Goal: Transaction & Acquisition: Purchase product/service

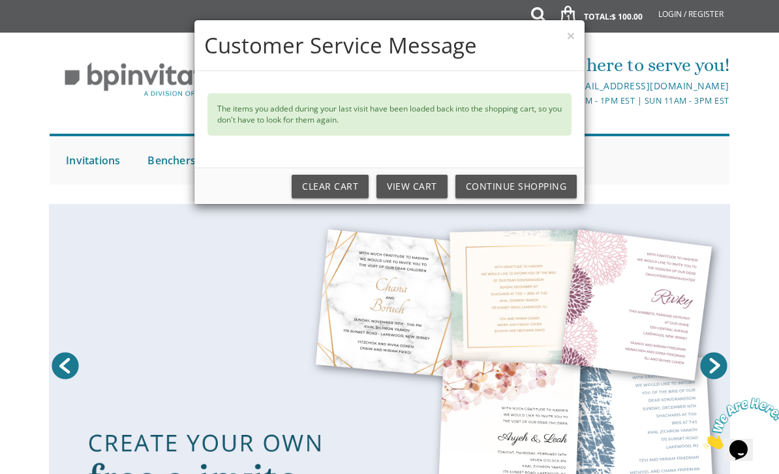
click at [574, 41] on button "×" at bounding box center [571, 36] width 8 height 14
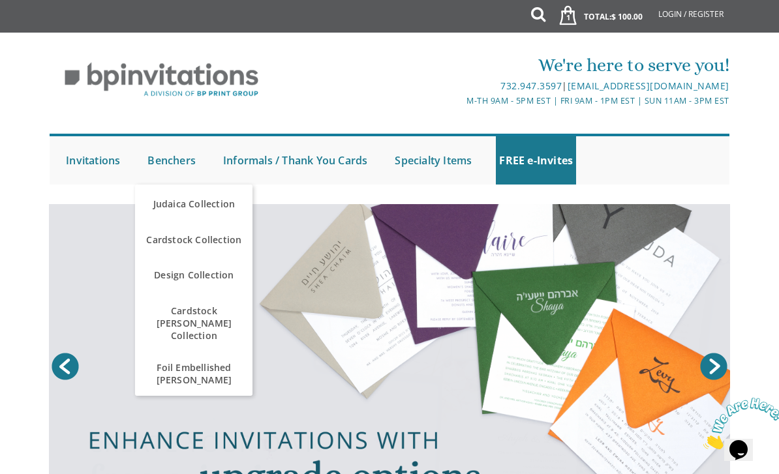
click at [166, 355] on span "Foil Embellished [PERSON_NAME]" at bounding box center [193, 374] width 111 height 38
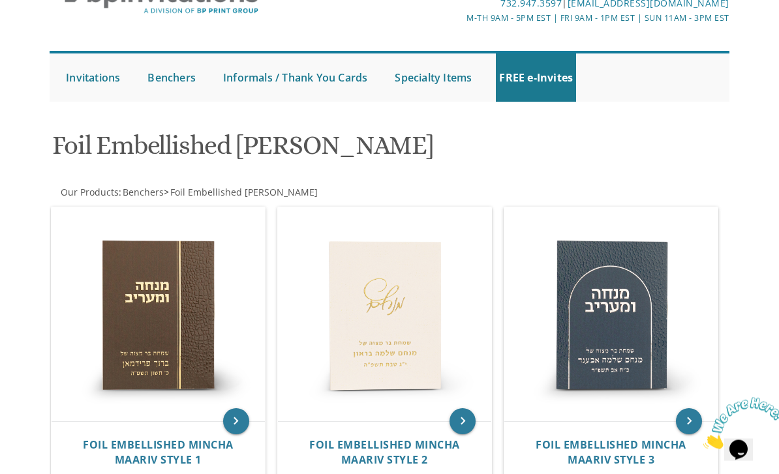
scroll to position [83, 0]
click at [330, 440] on span "Foil Embellished Mincha Maariv Style 2" at bounding box center [384, 452] width 151 height 29
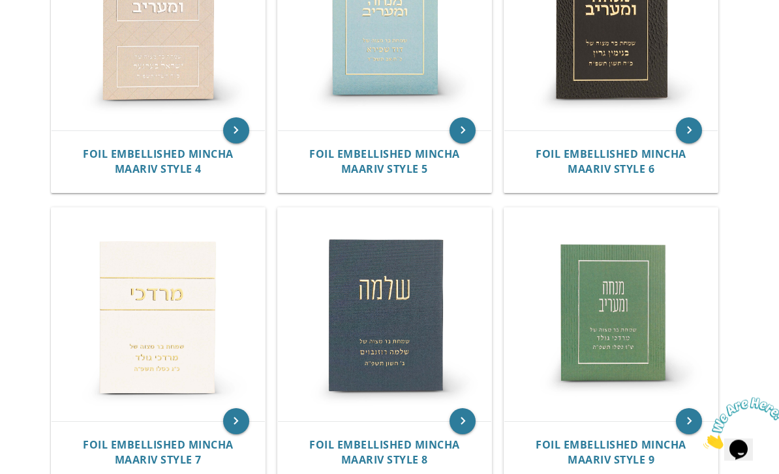
scroll to position [664, 0]
click at [310, 447] on span "Foil Embellished Mincha Maariv Style 8" at bounding box center [384, 452] width 151 height 29
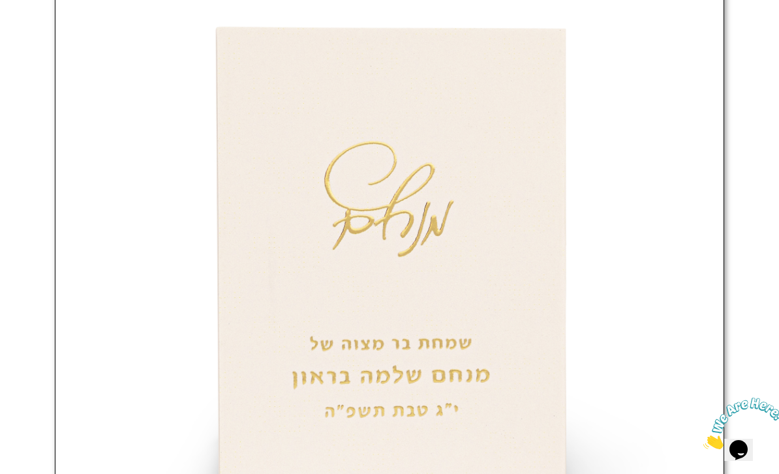
scroll to position [516, 0]
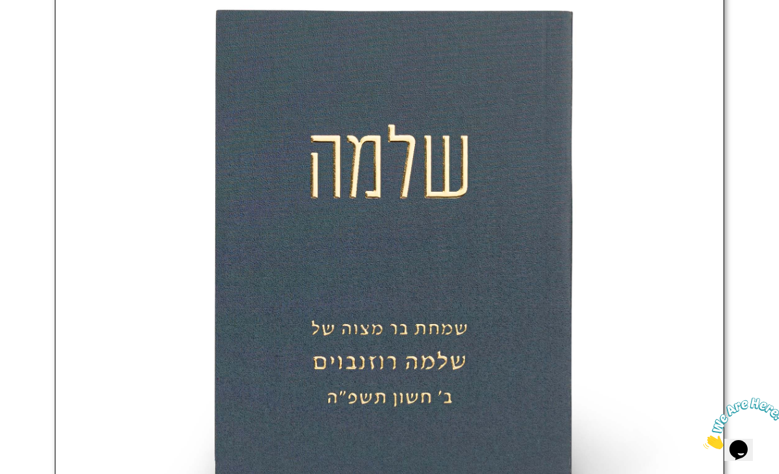
scroll to position [534, 0]
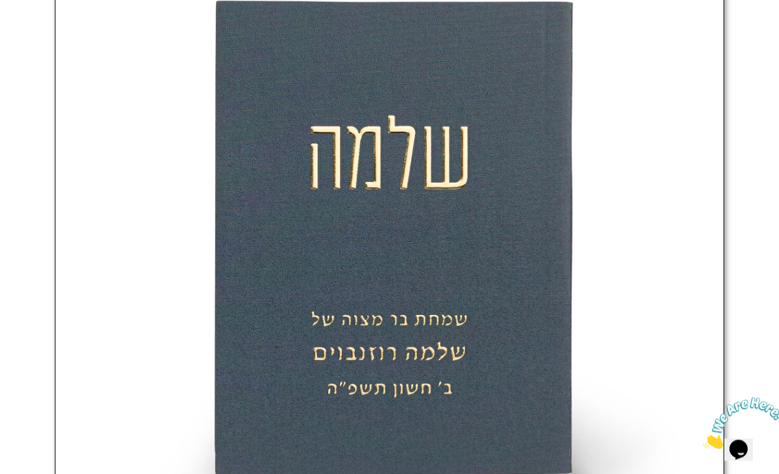
click at [142, 126] on img at bounding box center [389, 236] width 669 height 669
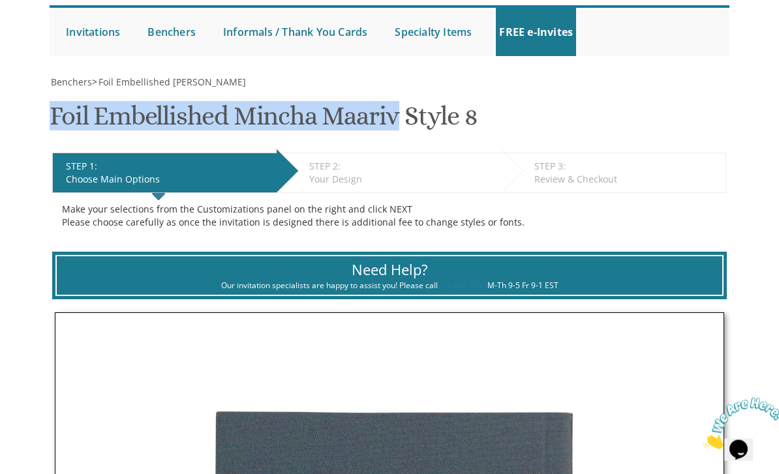
scroll to position [115, 0]
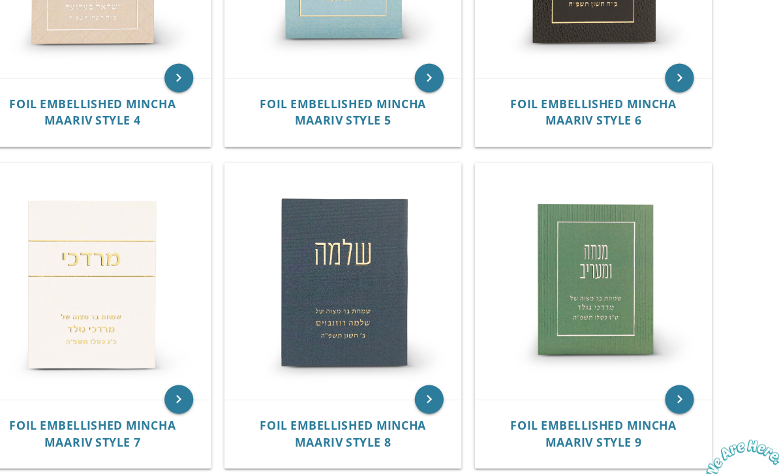
scroll to position [725, 0]
